Goal: Find specific page/section: Find specific page/section

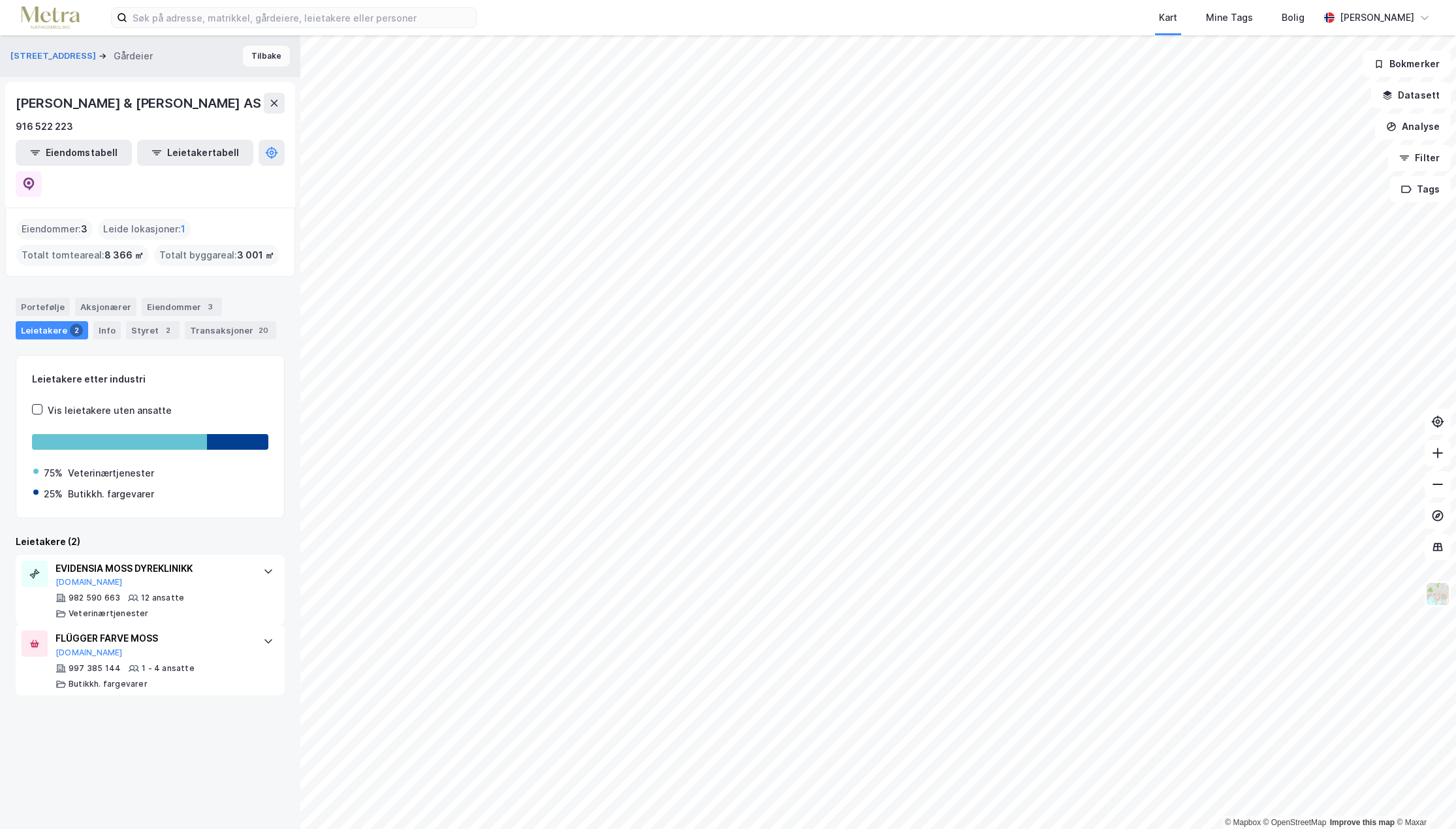
click at [266, 63] on button "Tilbake" at bounding box center [266, 56] width 47 height 21
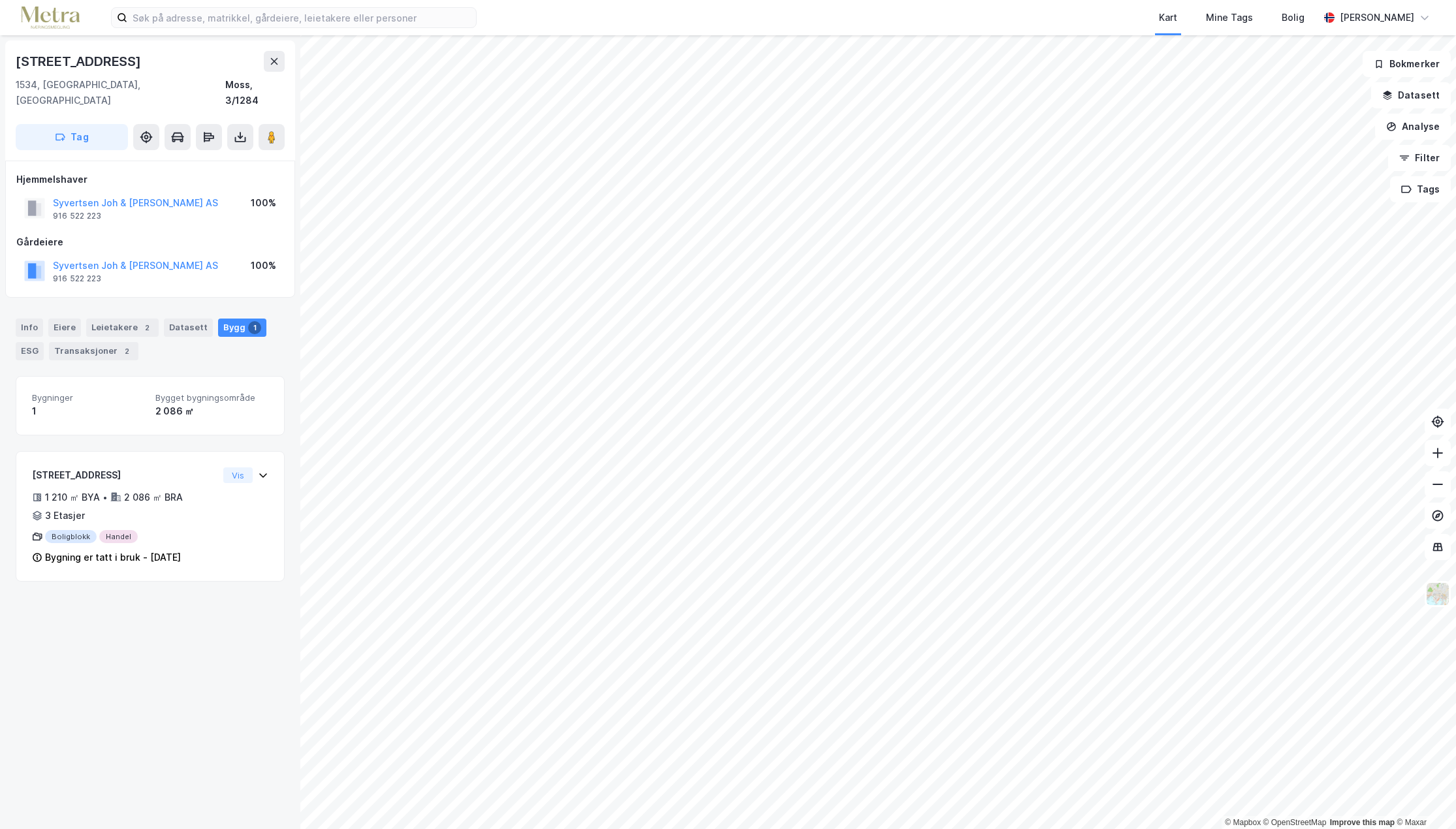
click at [285, 72] on div "[STREET_ADDRESS]" at bounding box center [150, 101] width 290 height 120
click at [279, 67] on button at bounding box center [274, 61] width 21 height 21
